Goal: Transaction & Acquisition: Purchase product/service

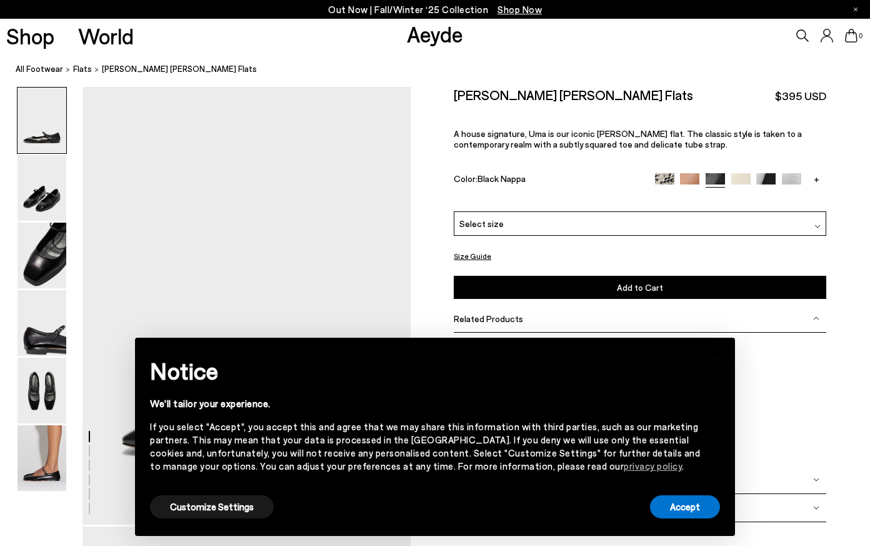
click at [478, 253] on button "Size Guide" at bounding box center [473, 256] width 38 height 16
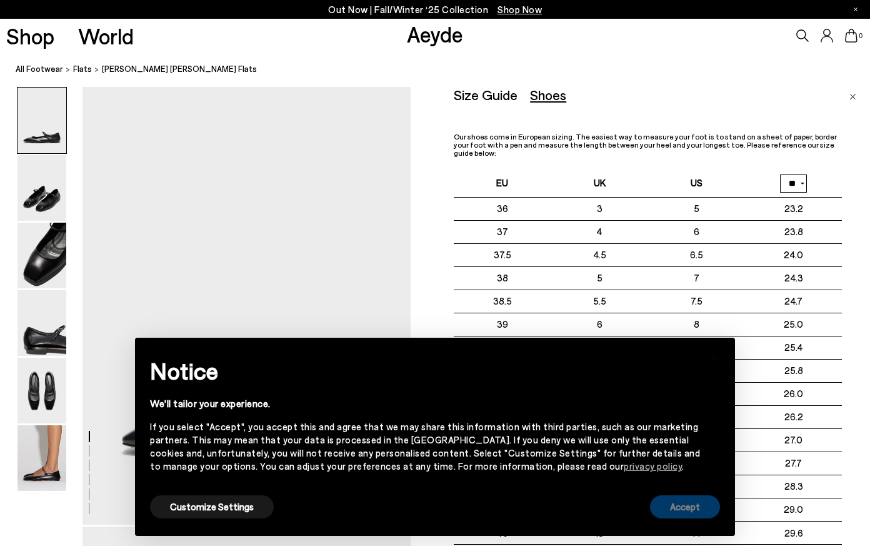
click at [686, 510] on button "Accept" at bounding box center [685, 506] width 70 height 23
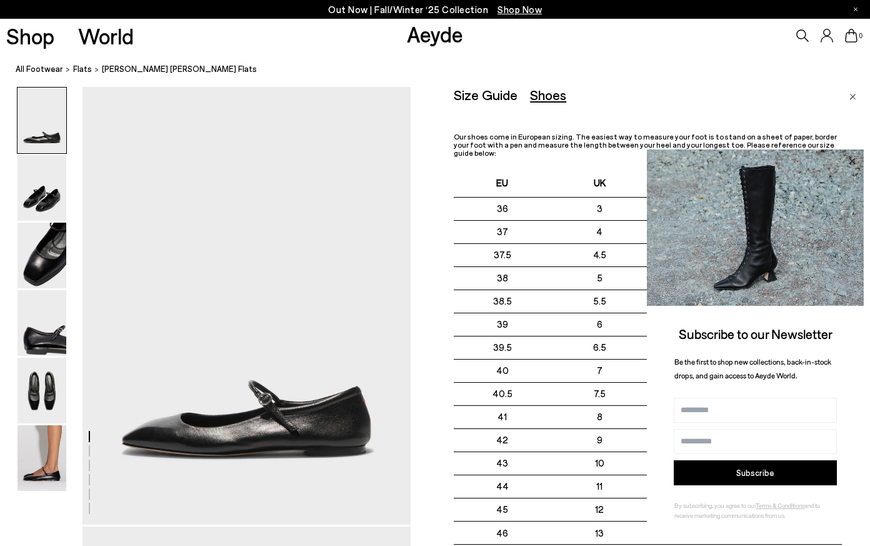
click at [855, 162] on icon at bounding box center [852, 161] width 16 height 16
click at [850, 156] on icon at bounding box center [852, 161] width 16 height 16
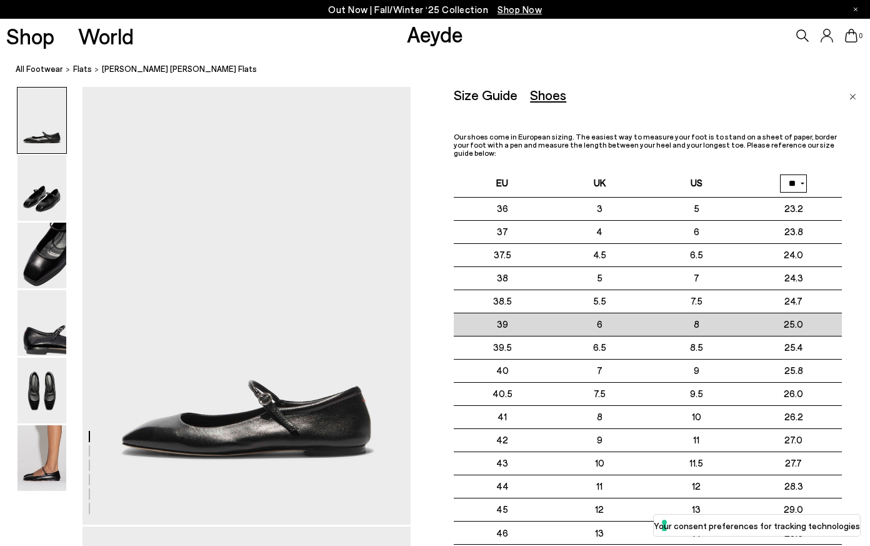
drag, startPoint x: 693, startPoint y: 319, endPoint x: 709, endPoint y: 318, distance: 15.6
click at [709, 318] on td "8" at bounding box center [696, 324] width 97 height 23
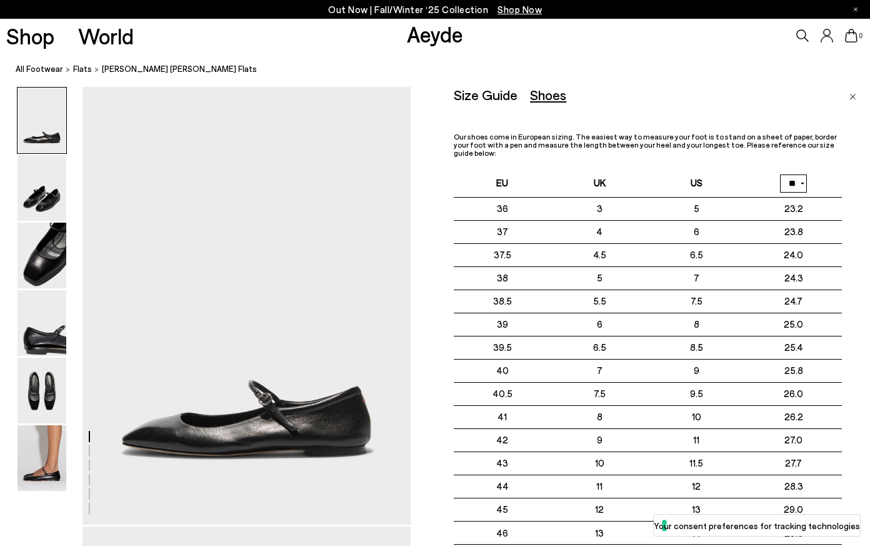
click at [114, 69] on span "Uma Mary-Jane Flats" at bounding box center [179, 69] width 155 height 13
click at [74, 69] on span "flats" at bounding box center [82, 69] width 19 height 10
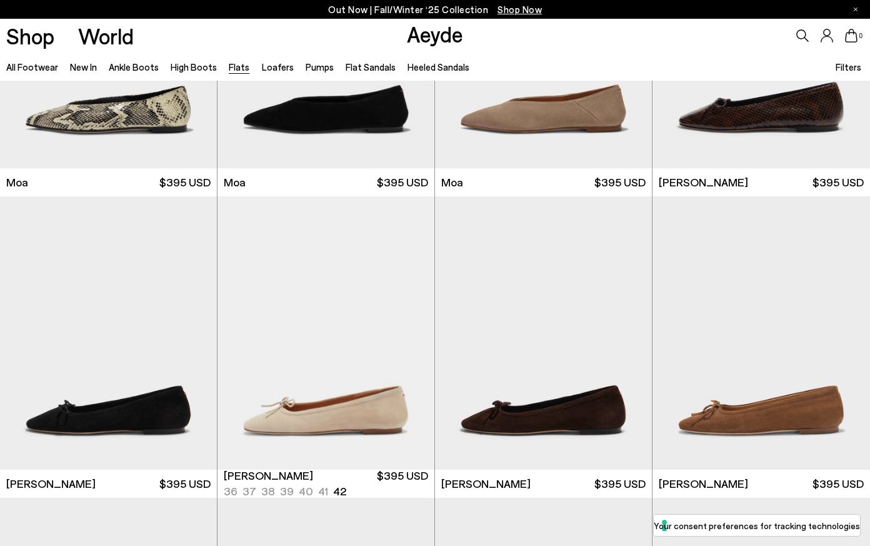
scroll to position [2654, 0]
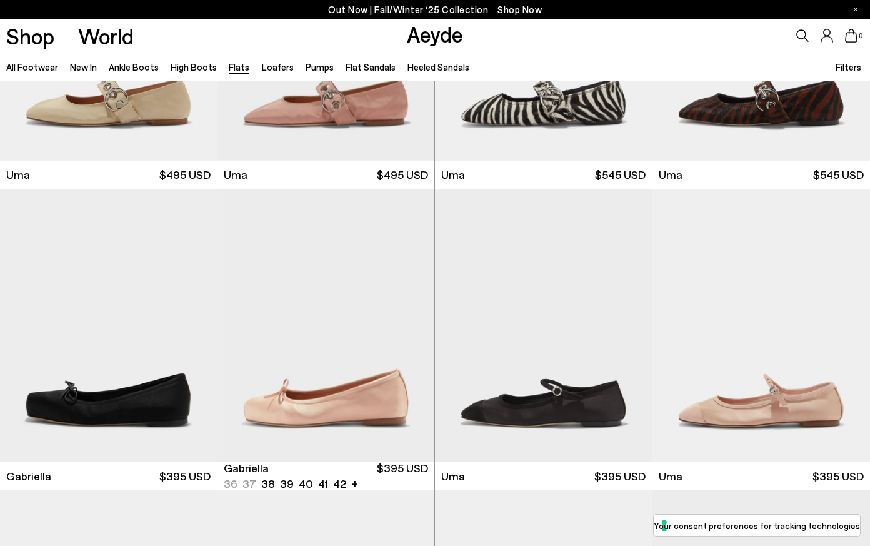
scroll to position [5544, 0]
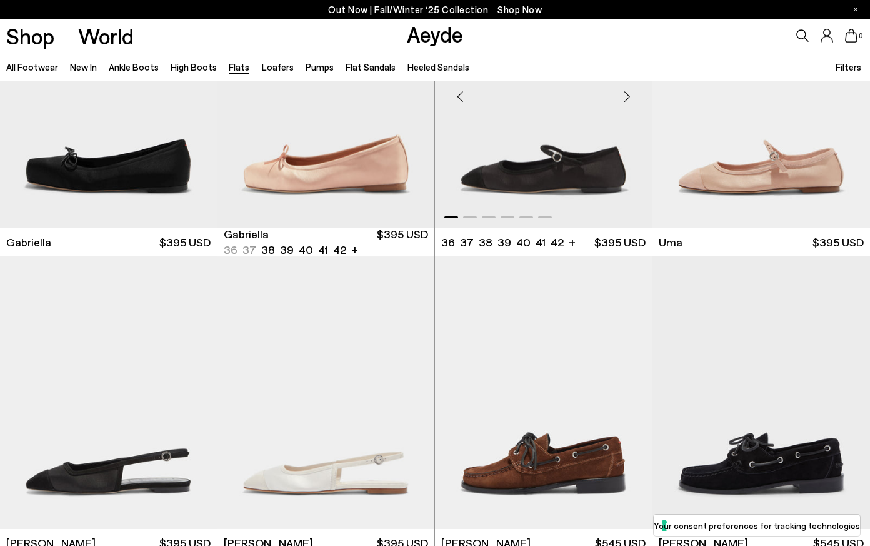
click at [548, 168] on img "1 / 6" at bounding box center [543, 91] width 217 height 273
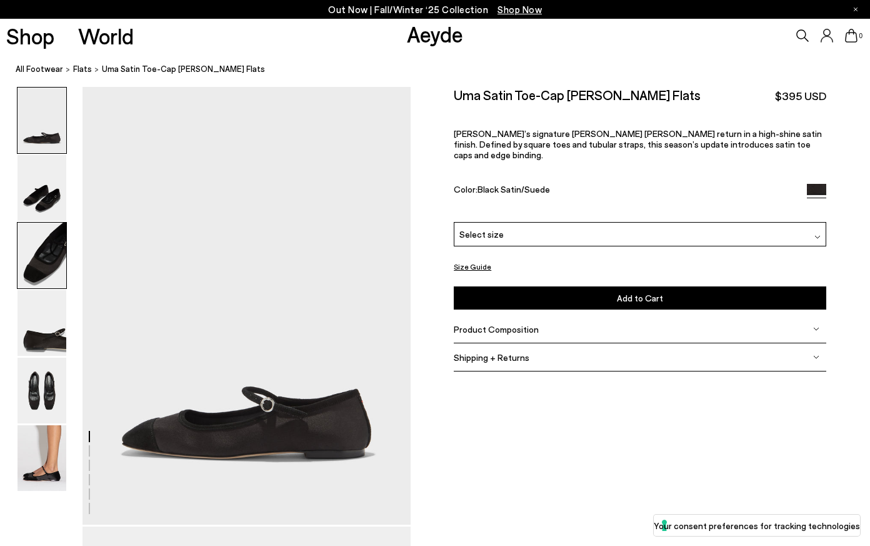
click at [39, 262] on img at bounding box center [42, 256] width 49 height 66
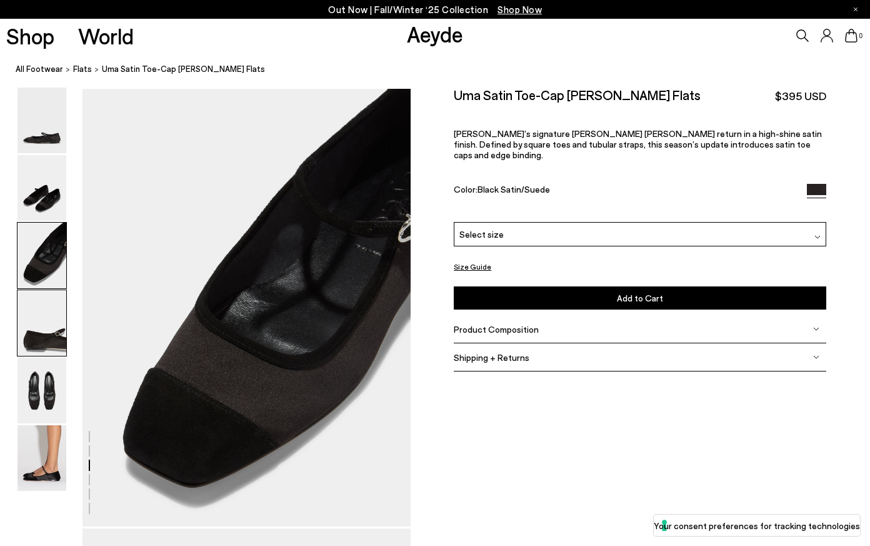
scroll to position [880, 0]
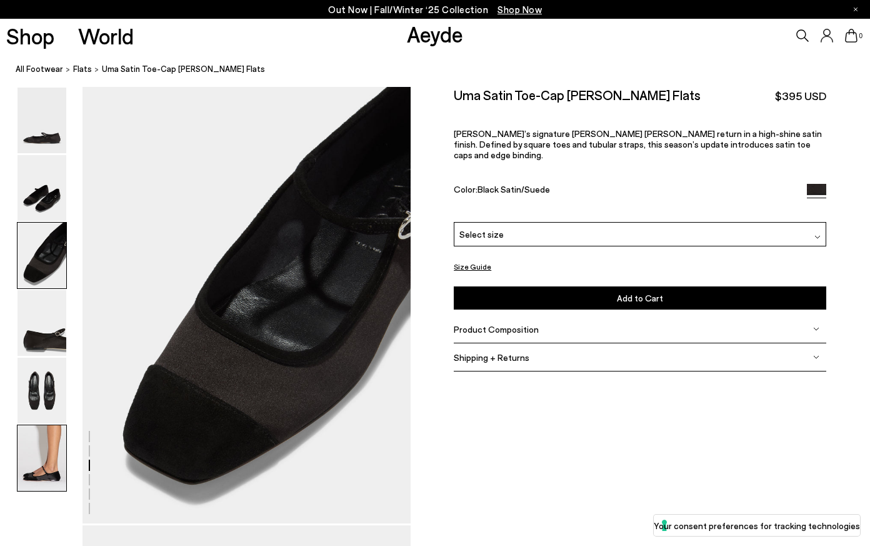
click at [43, 462] on img at bounding box center [42, 458] width 49 height 66
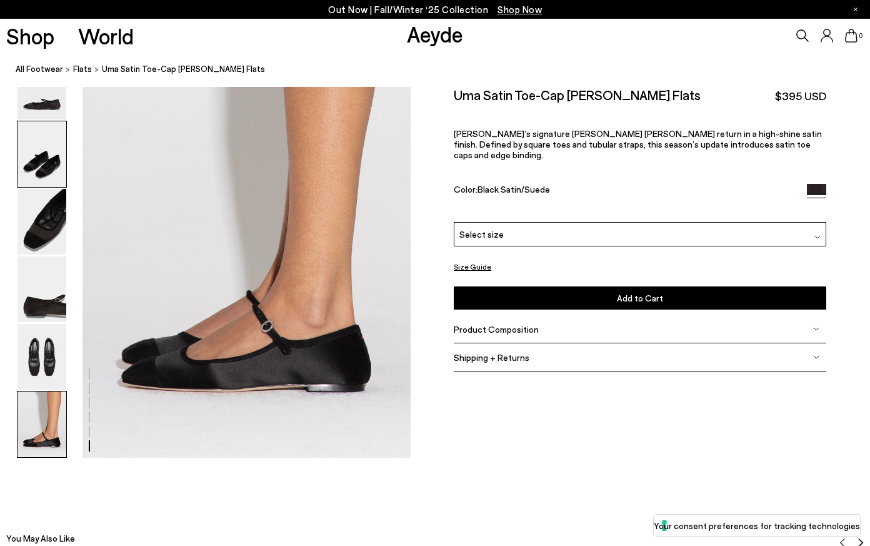
scroll to position [2283, 0]
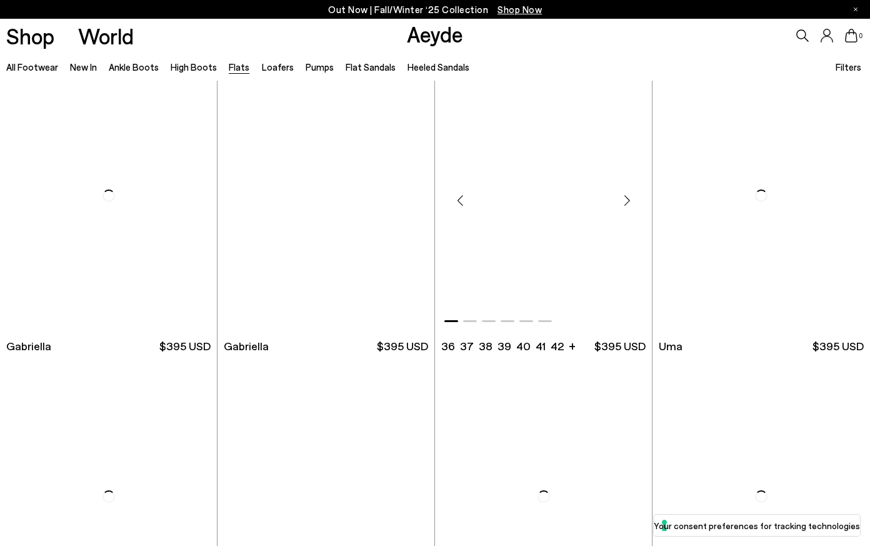
scroll to position [5447, 0]
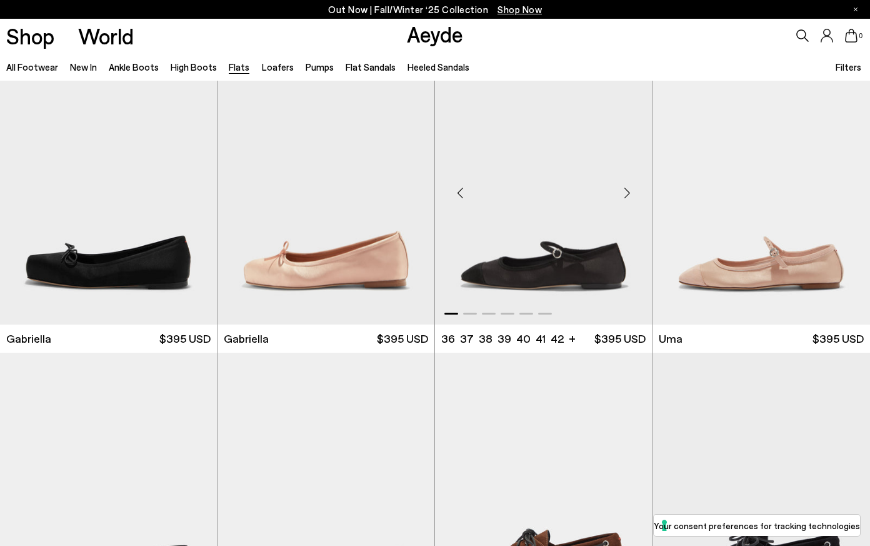
click at [542, 256] on img "1 / 6" at bounding box center [543, 187] width 217 height 273
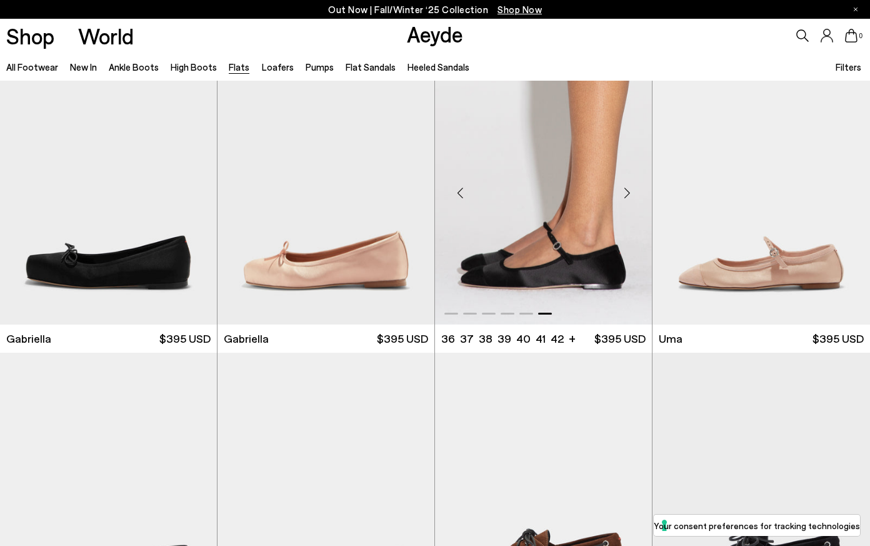
click at [542, 256] on img "6 / 6" at bounding box center [543, 187] width 217 height 273
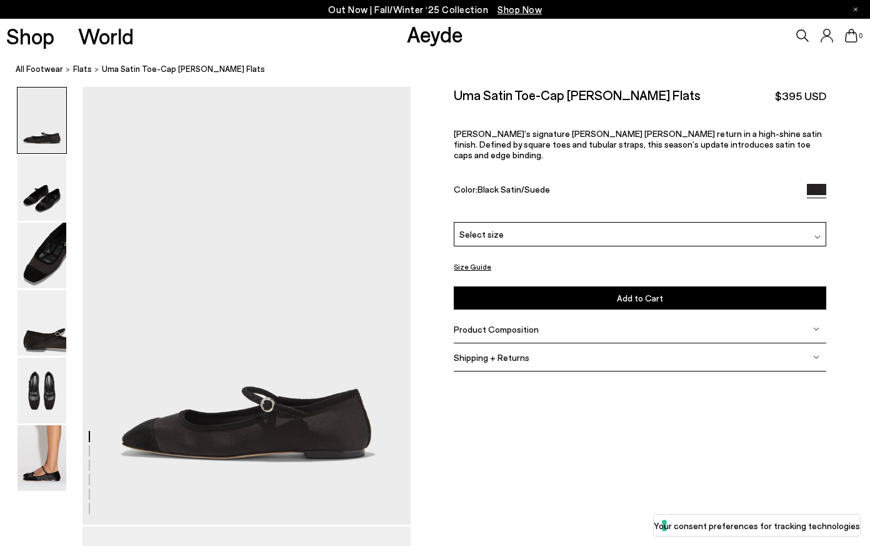
click at [527, 223] on div "Select size" at bounding box center [640, 234] width 373 height 24
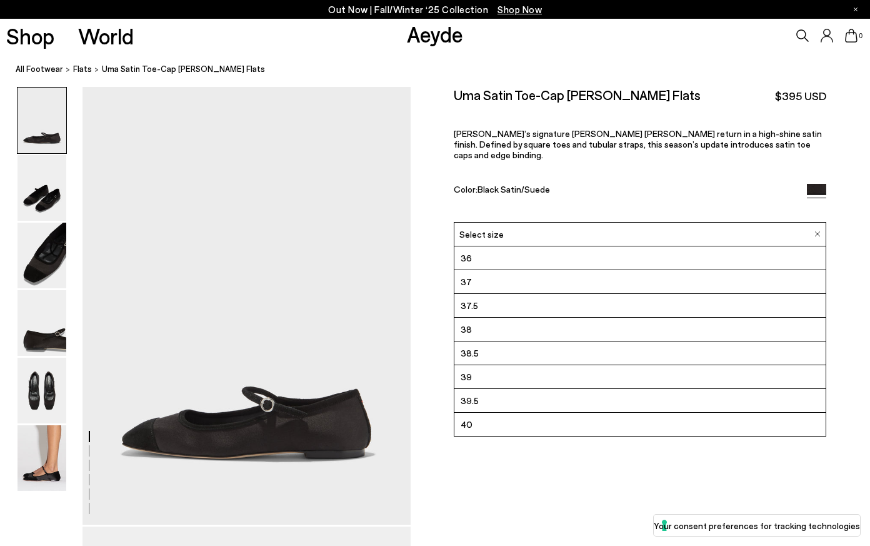
click at [720, 172] on div "Uma Satin Toe-Cap [PERSON_NAME] Flats $395 USD [PERSON_NAME]’s signature Uma [P…" at bounding box center [640, 154] width 373 height 135
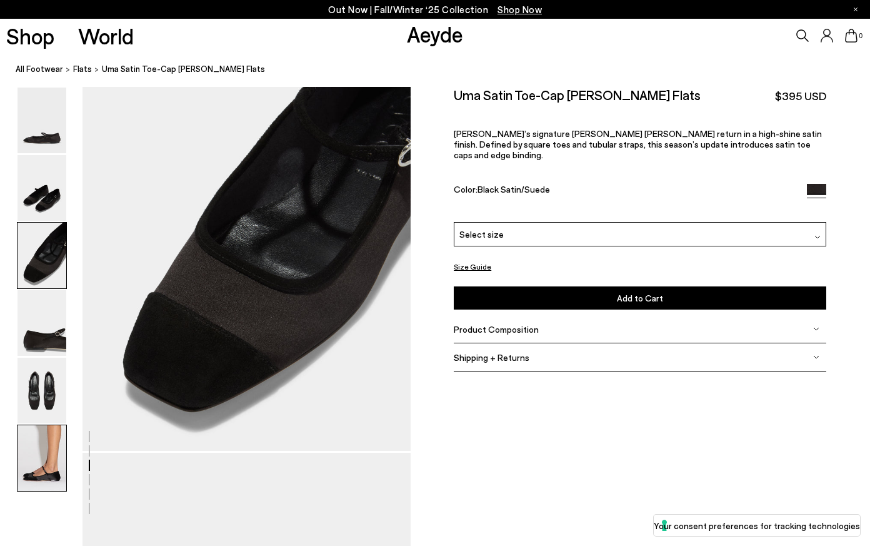
click at [49, 445] on img at bounding box center [42, 458] width 49 height 66
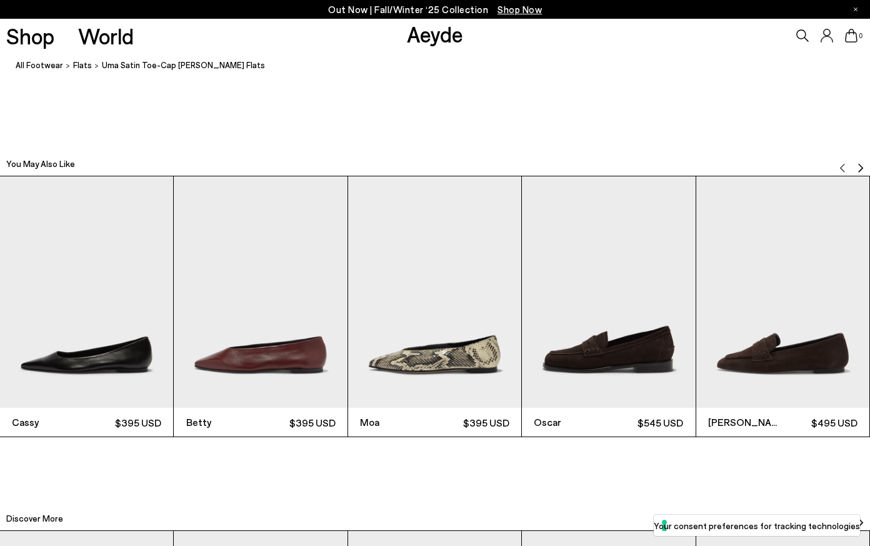
scroll to position [2362, 0]
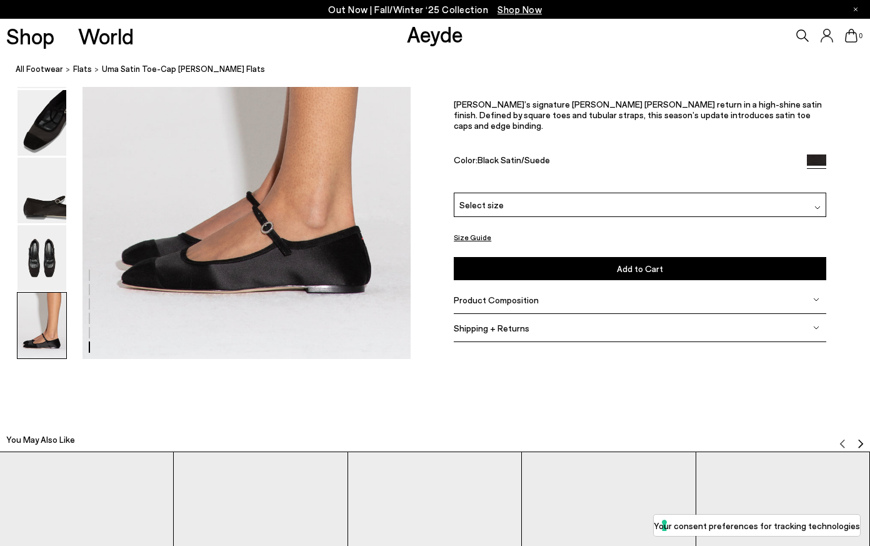
click at [470, 241] on button "Size Guide" at bounding box center [473, 238] width 38 height 16
